Goal: Navigation & Orientation: Go to known website

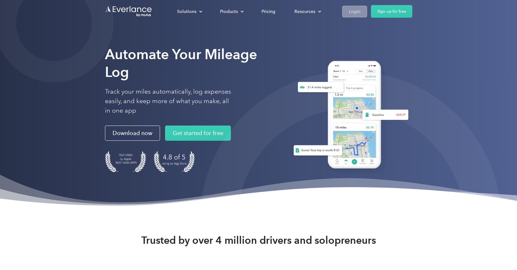
click at [346, 14] on link "Login" at bounding box center [354, 12] width 25 height 12
